Goal: Task Accomplishment & Management: Complete application form

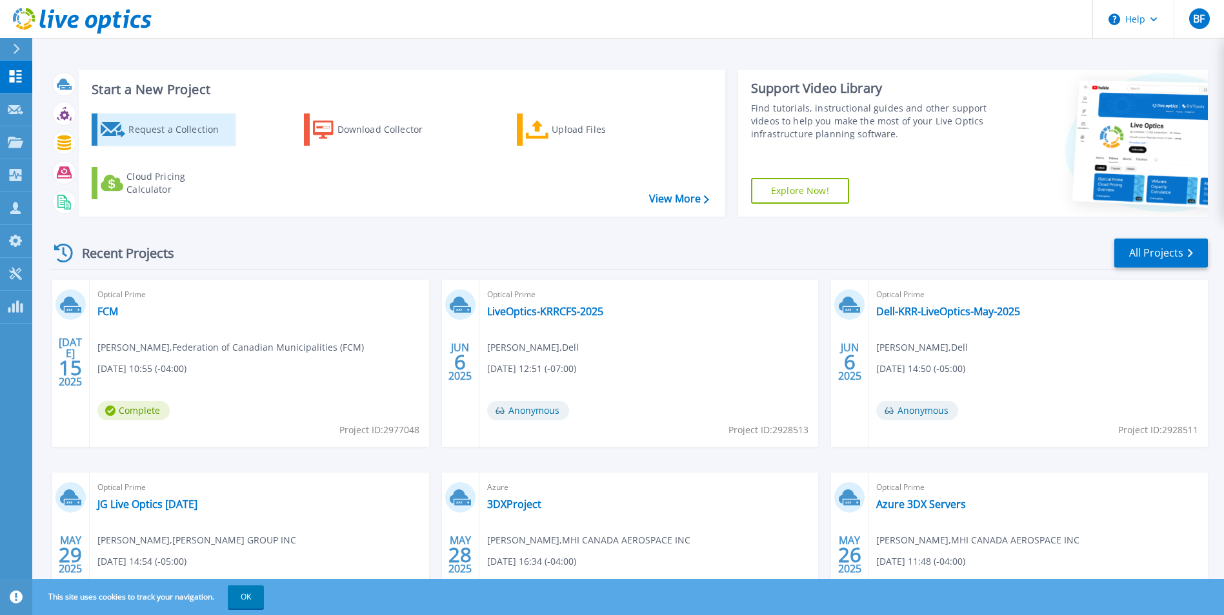
click at [172, 128] on div "Request a Collection" at bounding box center [179, 130] width 103 height 26
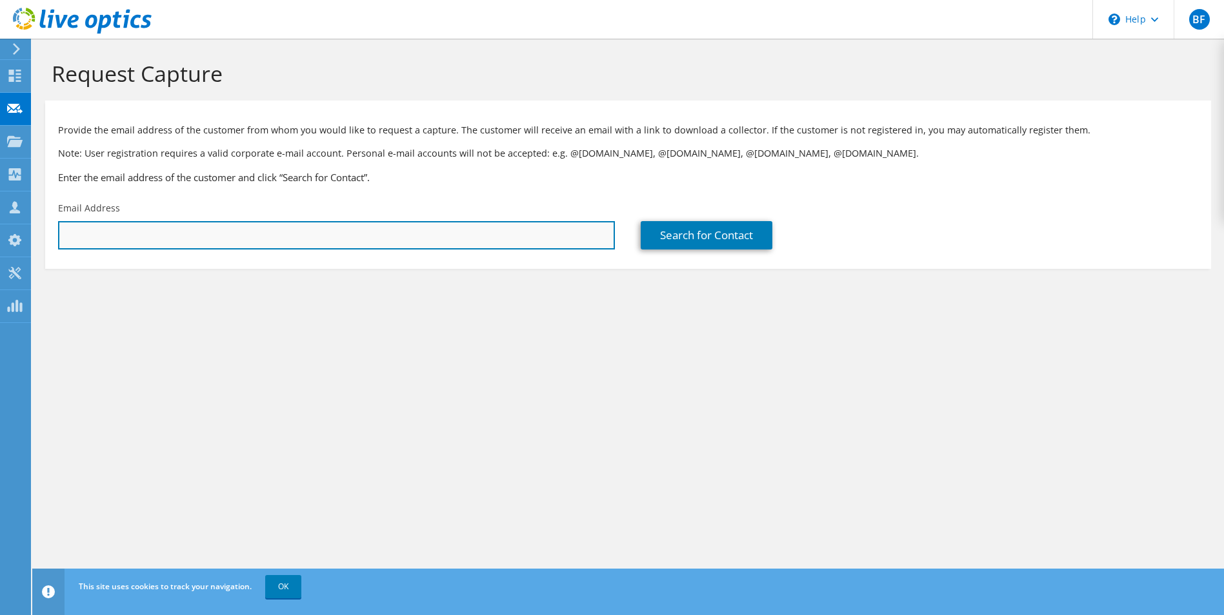
click at [69, 241] on input "text" at bounding box center [336, 235] width 557 height 28
paste input "stephane.cadieux@cngov.ca"
type input "stephane.cadieux@cngov.ca"
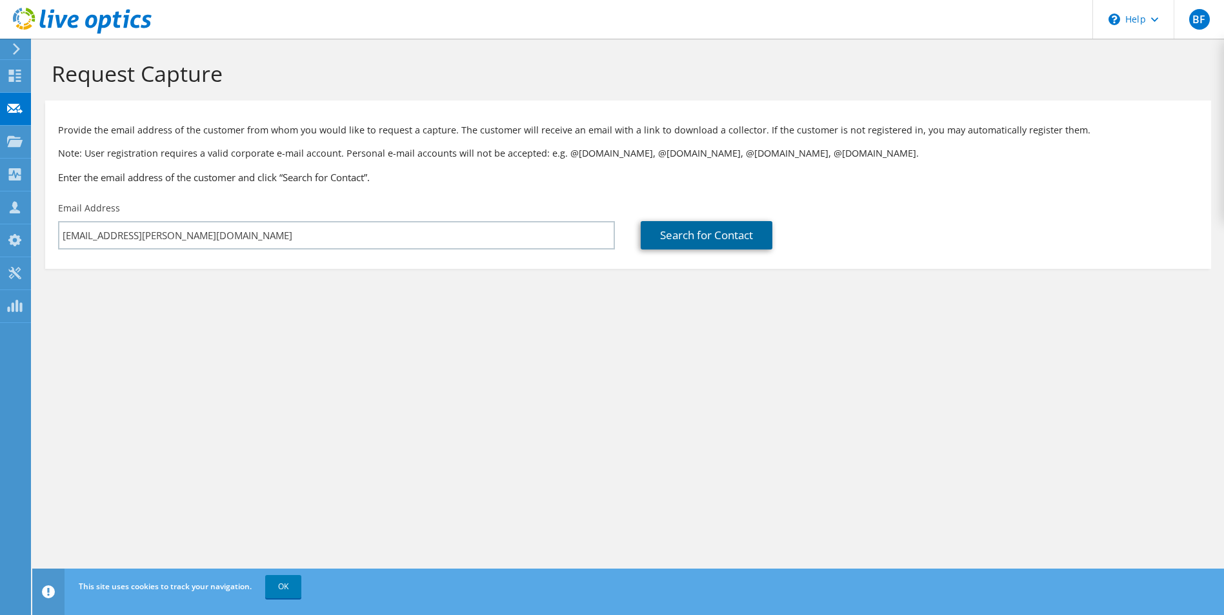
click at [705, 237] on link "Search for Contact" at bounding box center [706, 235] width 132 height 28
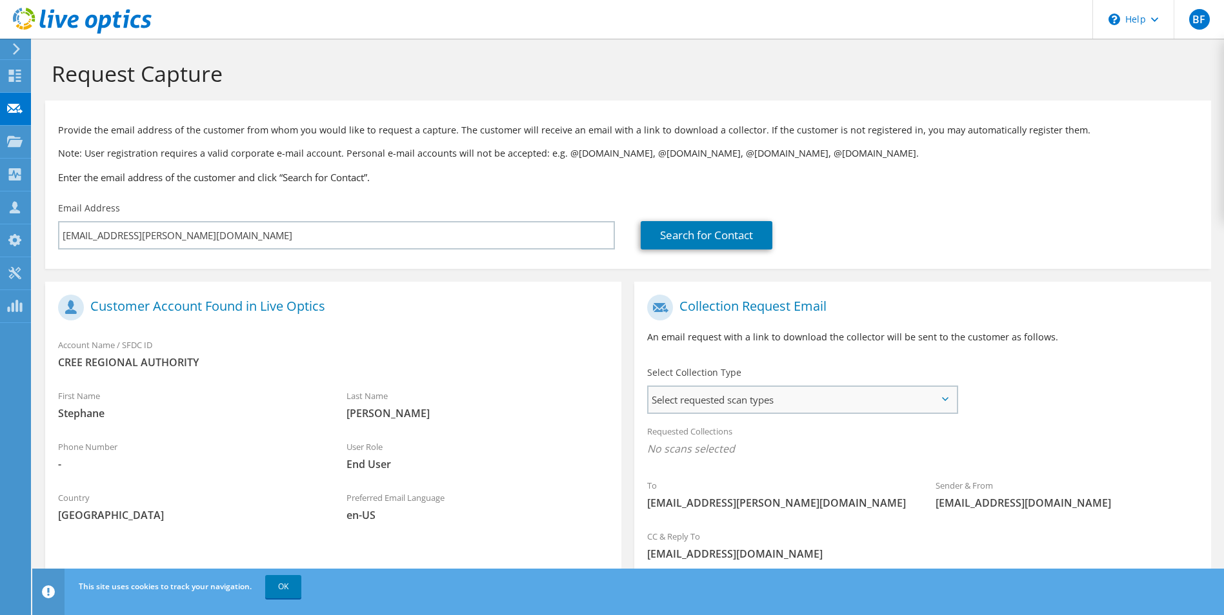
click at [806, 410] on span "Select requested scan types" at bounding box center [801, 400] width 307 height 26
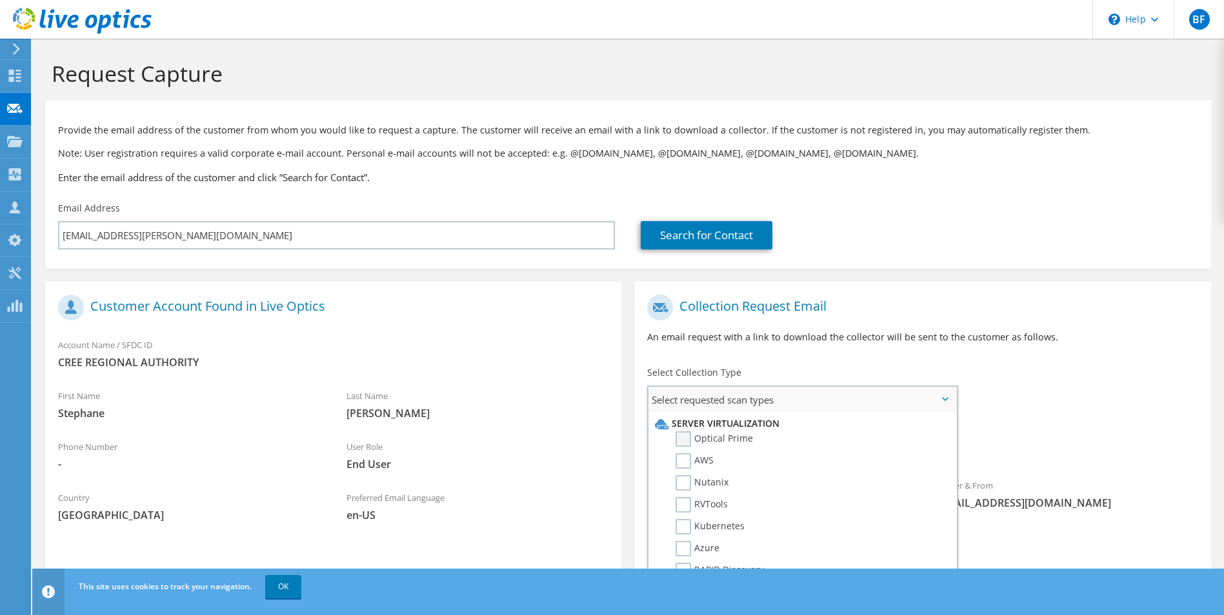
click at [684, 438] on label "Optical Prime" at bounding box center [713, 438] width 77 height 15
click at [0, 0] on input "Optical Prime" at bounding box center [0, 0] width 0 height 0
click at [999, 369] on div "To stephane.cadieux@cngov.ca Sender & From liveoptics@liveoptics.com" at bounding box center [922, 407] width 576 height 239
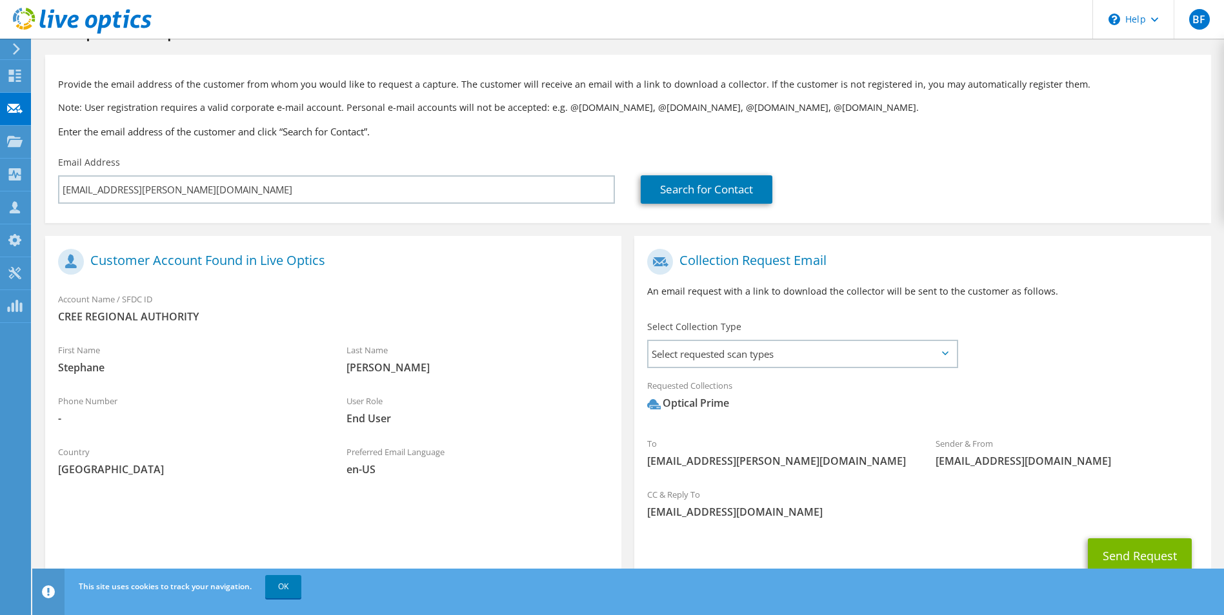
scroll to position [94, 0]
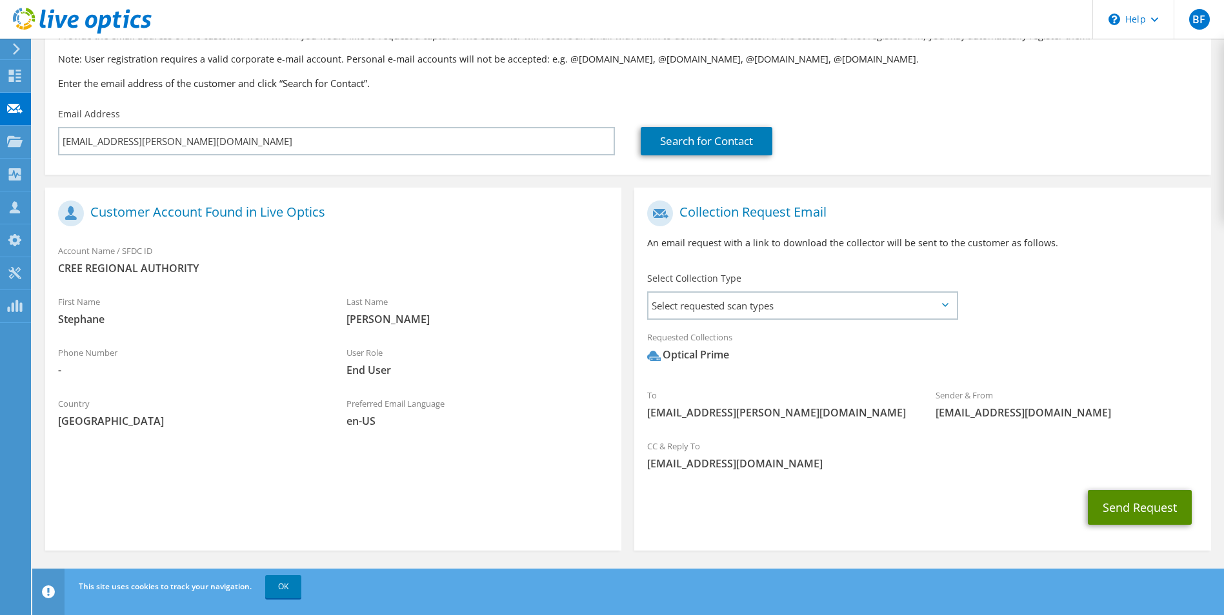
click at [1124, 502] on button "Send Request" at bounding box center [1139, 507] width 104 height 35
